Goal: Download file/media

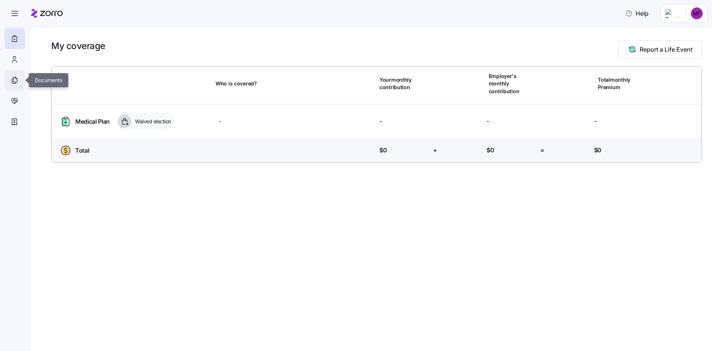
click at [10, 82] on div at bounding box center [14, 80] width 21 height 21
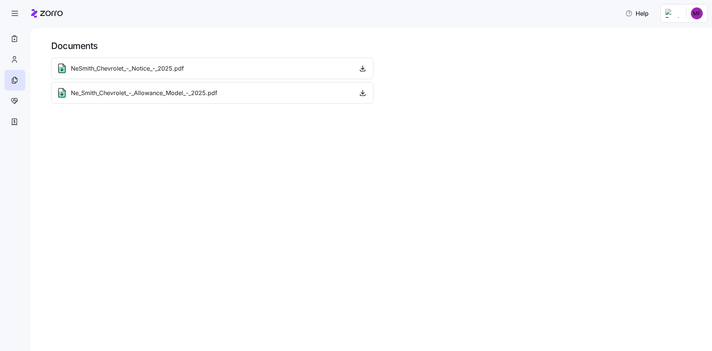
click at [692, 14] on html "Help Documents NeSmith_Chevrolet_-_Notice_-_2025.pdf Ne_Smith_Chevrolet_-_Allow…" at bounding box center [356, 173] width 712 height 346
click at [681, 31] on div "Admin view" at bounding box center [672, 33] width 39 height 8
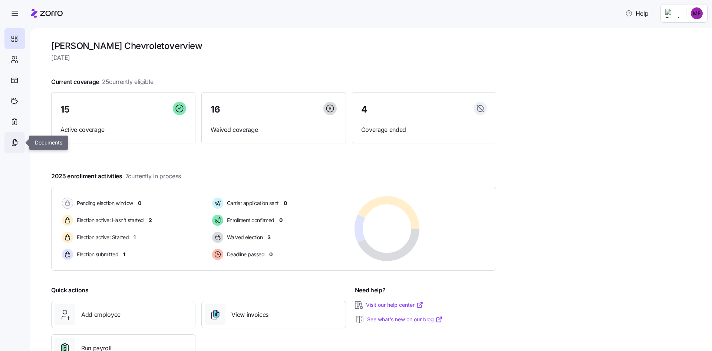
click at [17, 136] on div at bounding box center [14, 142] width 21 height 21
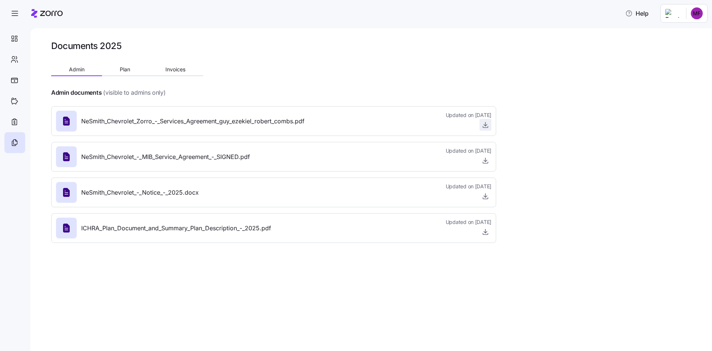
click at [487, 123] on icon "button" at bounding box center [485, 124] width 7 height 7
